Goal: Task Accomplishment & Management: Use online tool/utility

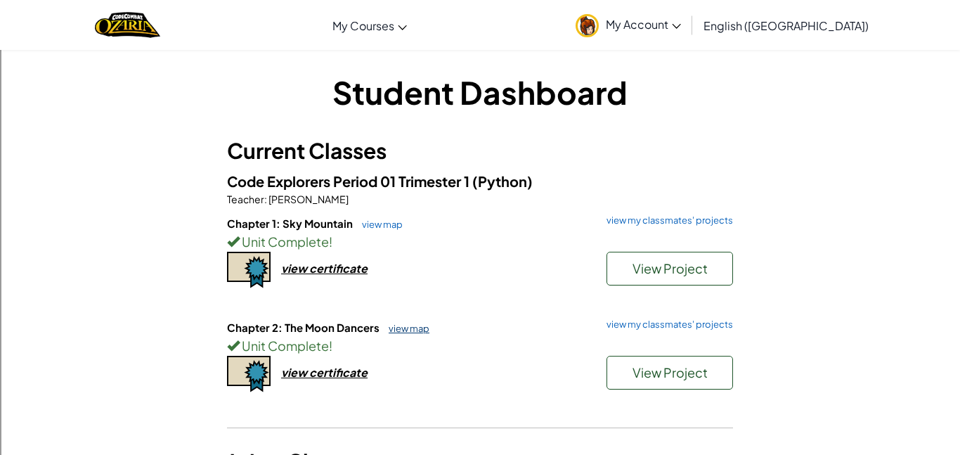
click at [419, 328] on link "view map" at bounding box center [406, 328] width 48 height 11
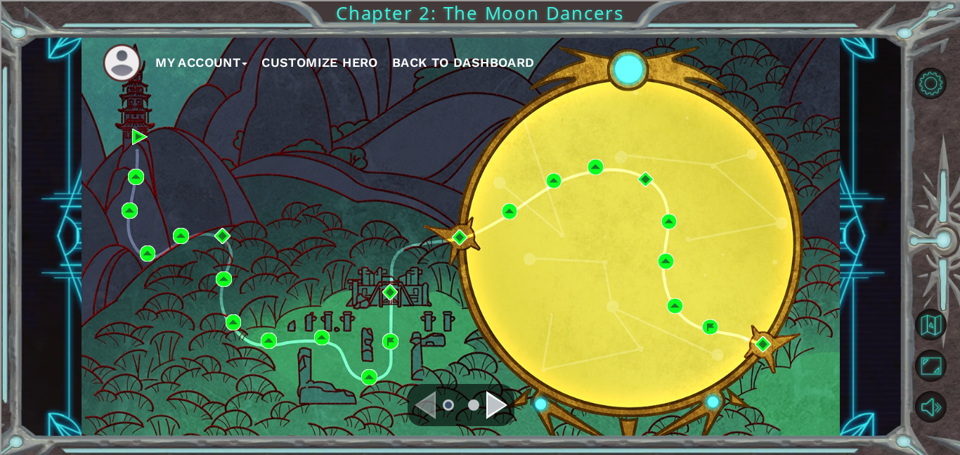
click at [482, 415] on ul at bounding box center [461, 405] width 51 height 28
click at [503, 406] on div "Navigate to the next page" at bounding box center [496, 405] width 21 height 28
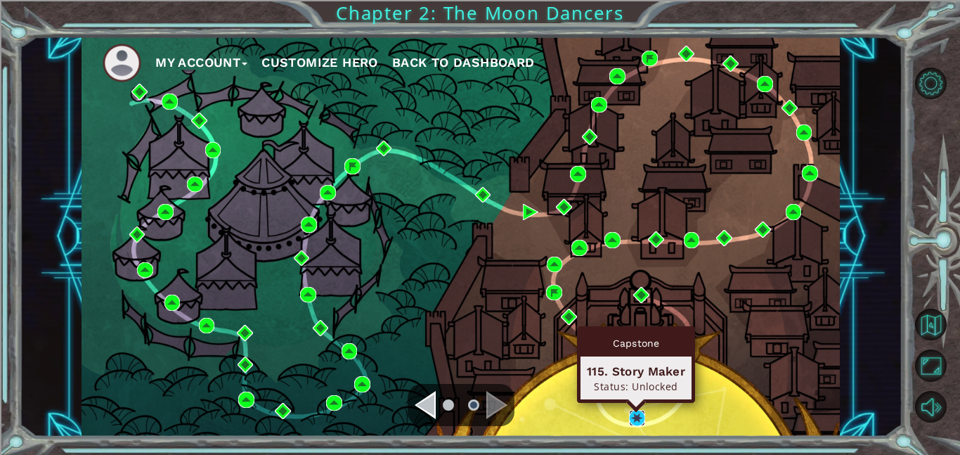
click at [641, 419] on img at bounding box center [637, 418] width 16 height 16
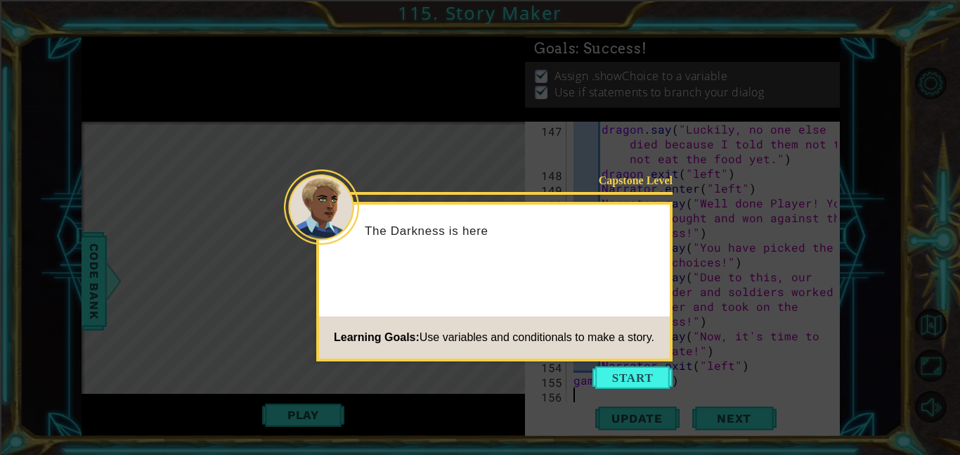
scroll to position [2938, 0]
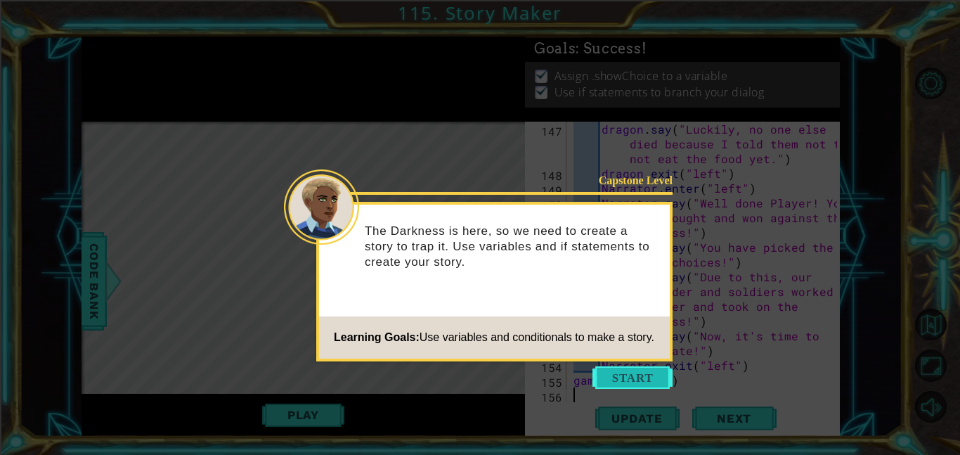
click at [654, 378] on button "Start" at bounding box center [633, 377] width 80 height 22
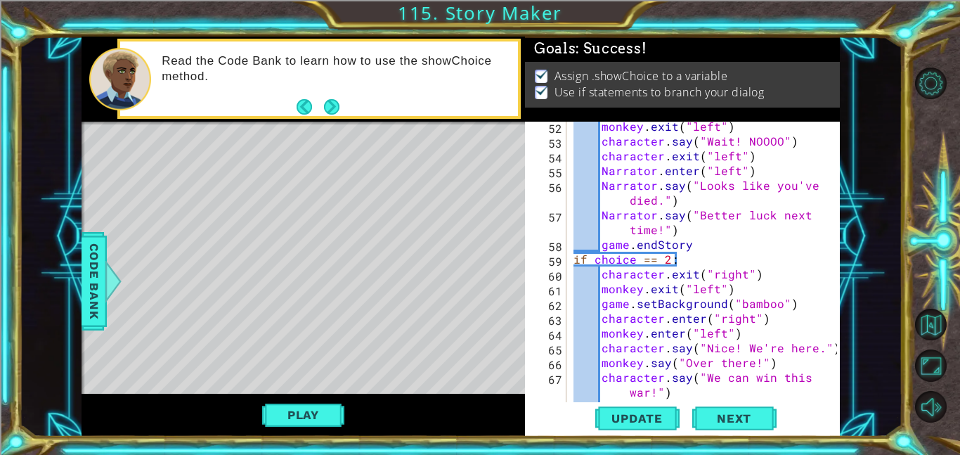
scroll to position [1029, 0]
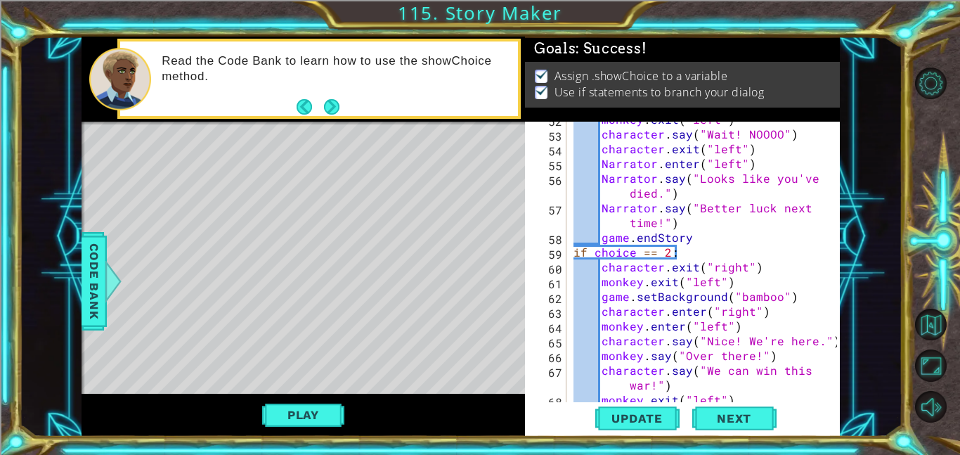
click at [669, 238] on div "monkey . exit ( "left" ) character . say ( "Wait! NOOOO" ) character . exit ( "…" at bounding box center [707, 267] width 273 height 310
click at [592, 242] on div "monkey . exit ( "left" ) character . say ( "Wait! NOOOO" ) character . exit ( "…" at bounding box center [707, 267] width 273 height 310
click at [598, 242] on div "monkey . exit ( "left" ) character . say ( "Wait! NOOOO" ) character . exit ( "…" at bounding box center [707, 267] width 273 height 310
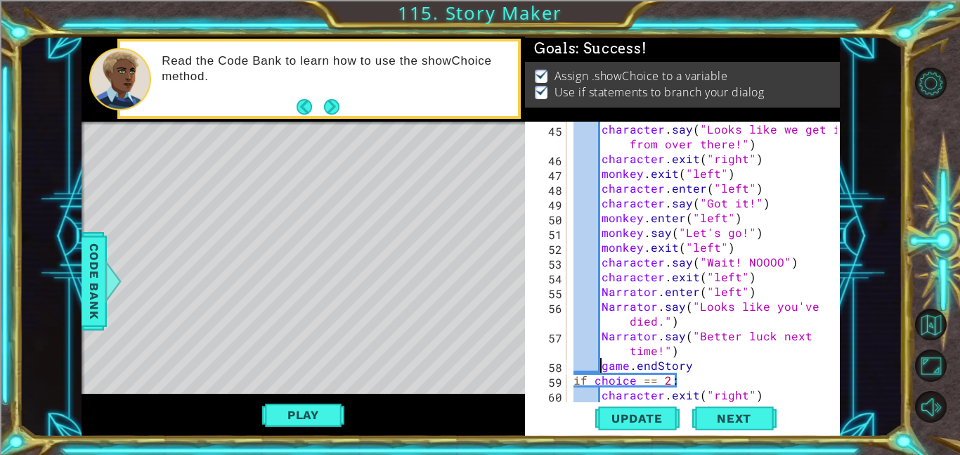
scroll to position [901, 0]
click at [681, 367] on div "character . say ( "Looks like we get it from over there!" ) character . exit ( …" at bounding box center [707, 284] width 273 height 325
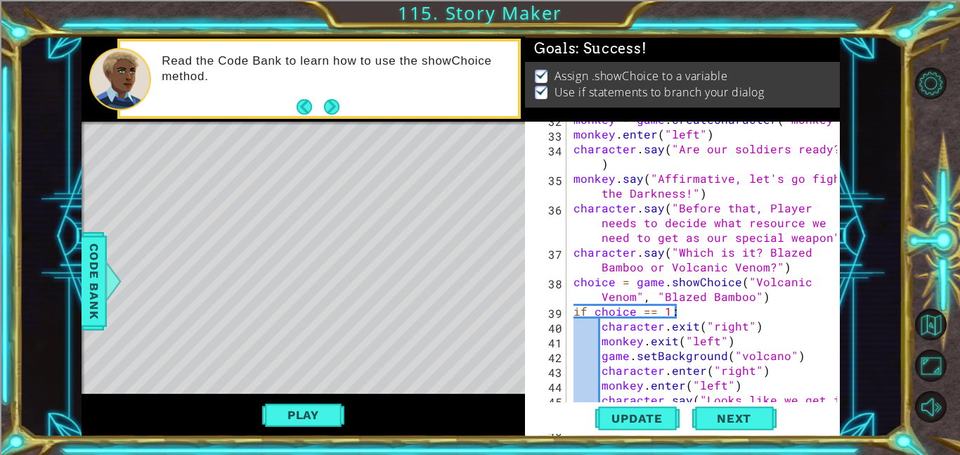
scroll to position [630, 0]
click at [640, 421] on span "Update" at bounding box center [637, 418] width 79 height 14
click at [327, 420] on button "Play" at bounding box center [303, 414] width 82 height 27
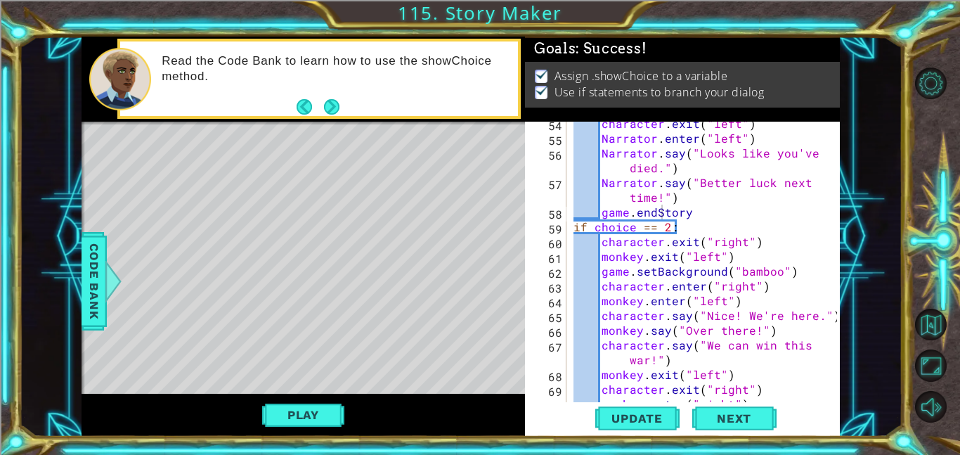
scroll to position [1040, 0]
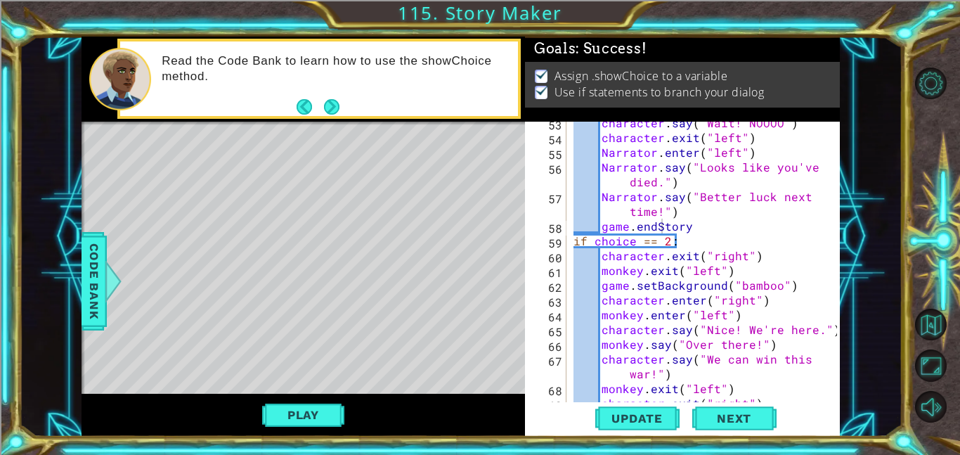
click at [666, 227] on div "character . say ( "Wait! NOOOO" ) character . exit ( "left" ) Narrator . enter …" at bounding box center [707, 270] width 273 height 310
click at [80, 297] on div "1 ההההההההההההההההההההההההההההההההההההההההההההההההההההההההההההההההההההההההההההה…" at bounding box center [461, 237] width 884 height 400
click at [91, 300] on span "Code Bank" at bounding box center [94, 281] width 22 height 86
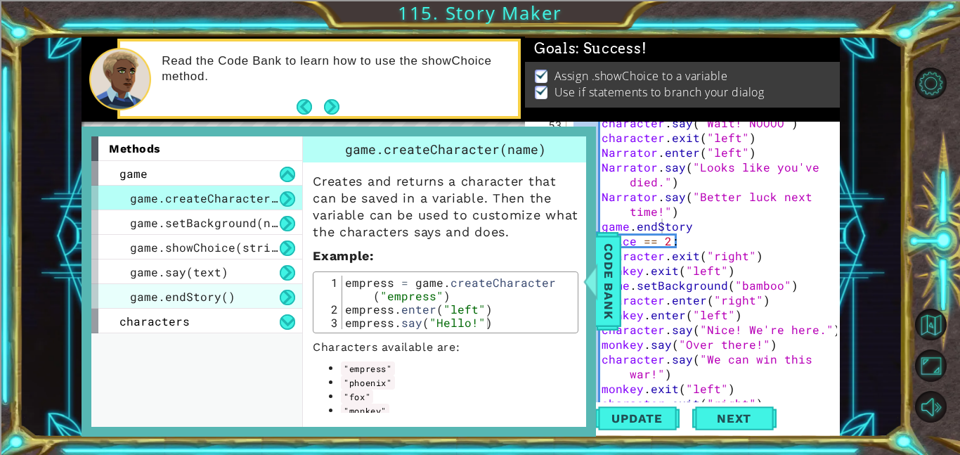
click at [229, 293] on span "game.endStory()" at bounding box center [182, 296] width 105 height 15
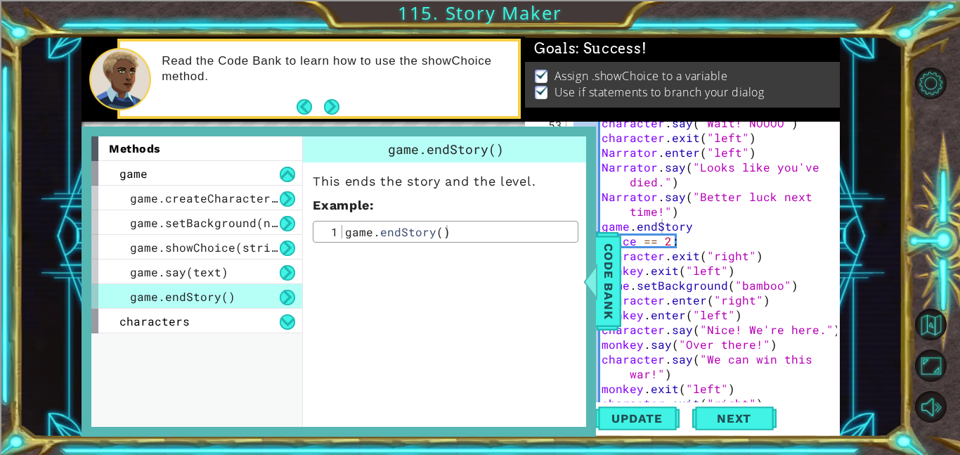
click at [722, 219] on div "character . say ( "Wait! NOOOO" ) character . exit ( "left" ) Narrator . enter …" at bounding box center [707, 270] width 273 height 310
click at [612, 290] on span "Code Bank" at bounding box center [609, 281] width 22 height 86
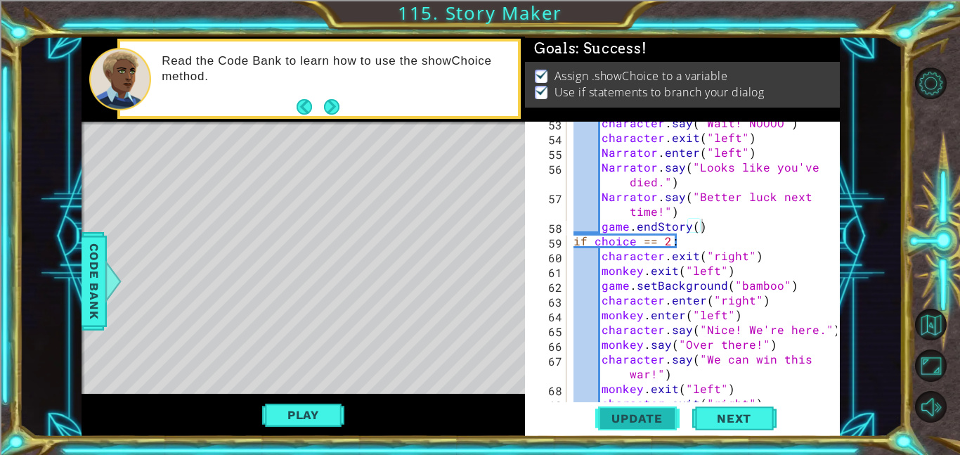
click at [636, 415] on span "Update" at bounding box center [637, 418] width 79 height 14
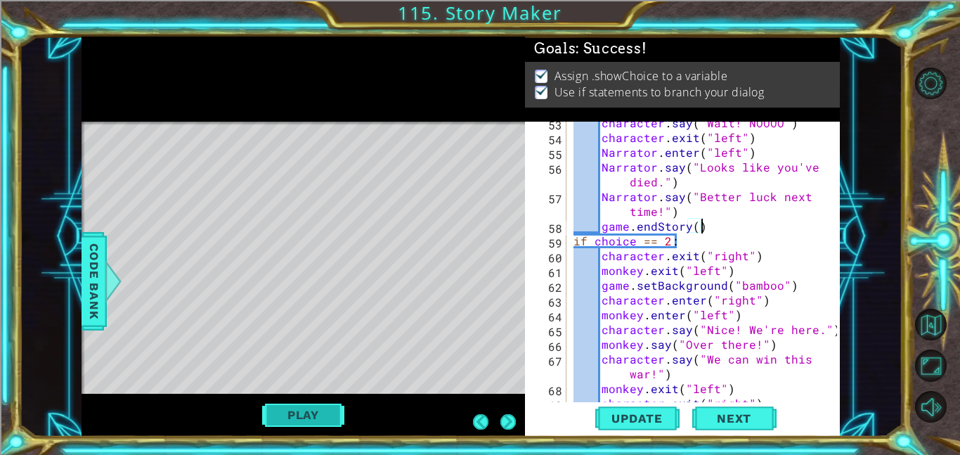
click at [300, 426] on button "Play" at bounding box center [303, 414] width 82 height 27
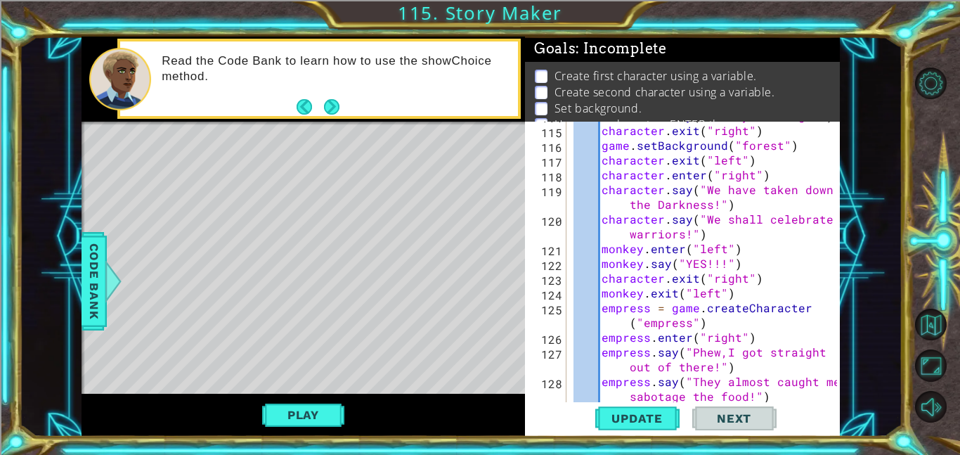
scroll to position [2938, 0]
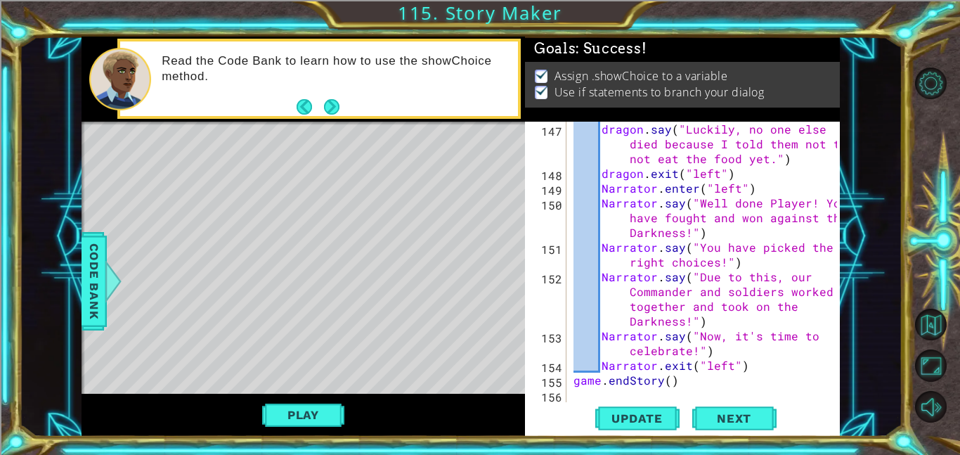
type textarea "game.endStory()"
click at [665, 382] on div "dragon . say ( "Luckily, no one else died because I told them not to not eat th…" at bounding box center [707, 292] width 273 height 340
click at [316, 409] on button "Play" at bounding box center [303, 414] width 82 height 27
click at [632, 416] on span "Update" at bounding box center [637, 418] width 79 height 14
click at [940, 318] on button "Back to Map" at bounding box center [931, 325] width 32 height 32
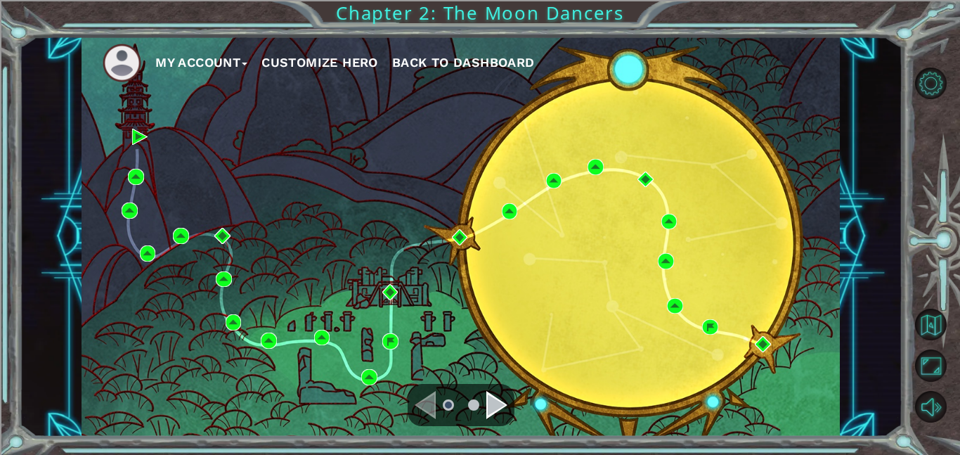
click at [448, 63] on span "Back to Dashboard" at bounding box center [463, 62] width 143 height 15
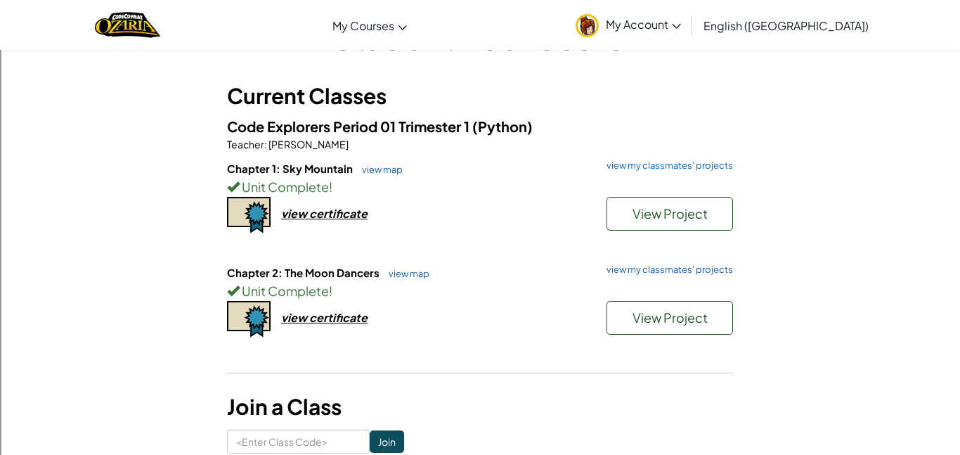
scroll to position [54, 0]
